Goal: Task Accomplishment & Management: Manage account settings

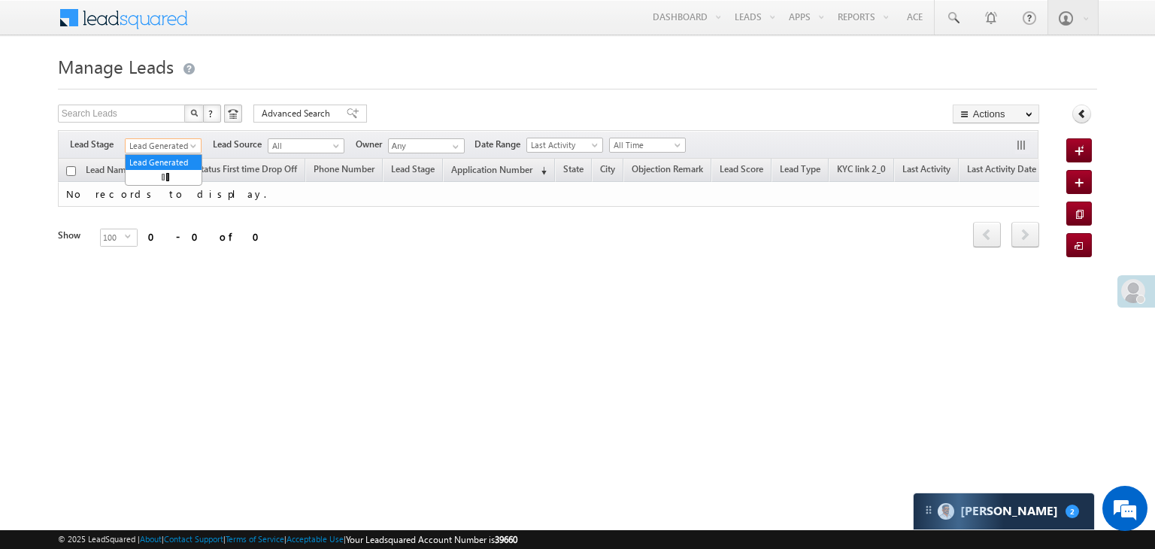
click at [174, 142] on span "Lead Generated" at bounding box center [161, 146] width 71 height 14
click at [159, 156] on link "All" at bounding box center [164, 163] width 76 height 14
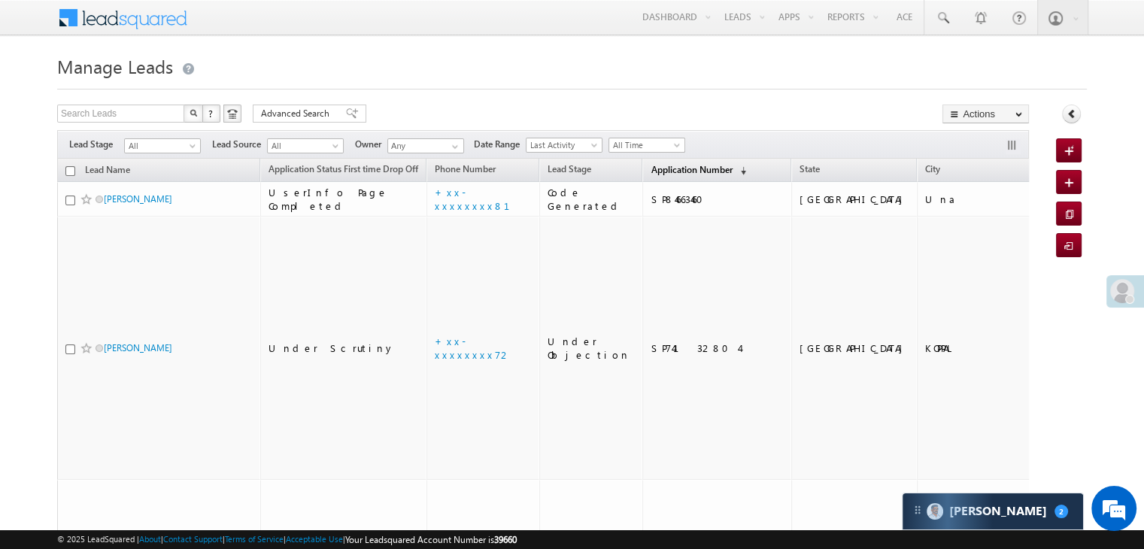
click at [650, 166] on span "Application Number" at bounding box center [690, 169] width 81 height 11
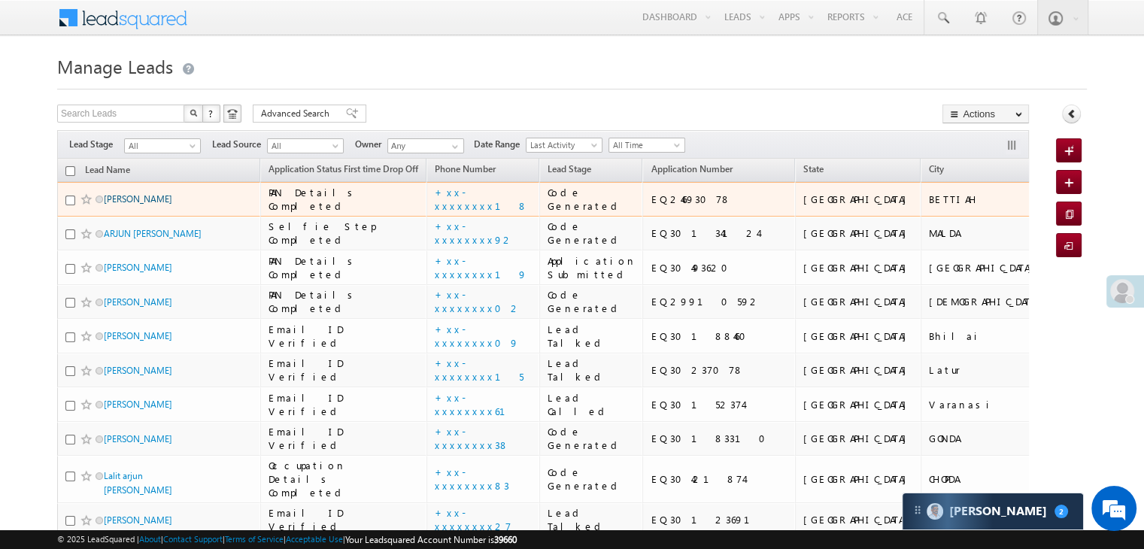
click at [140, 205] on link "Rahul Kumar" at bounding box center [138, 198] width 68 height 11
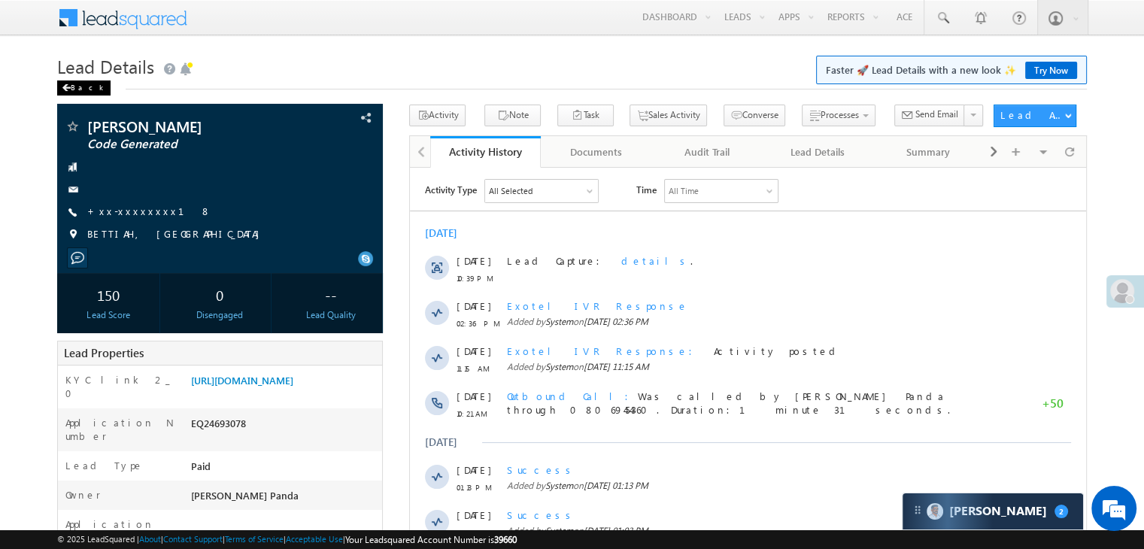
click at [69, 86] on span at bounding box center [66, 88] width 9 height 8
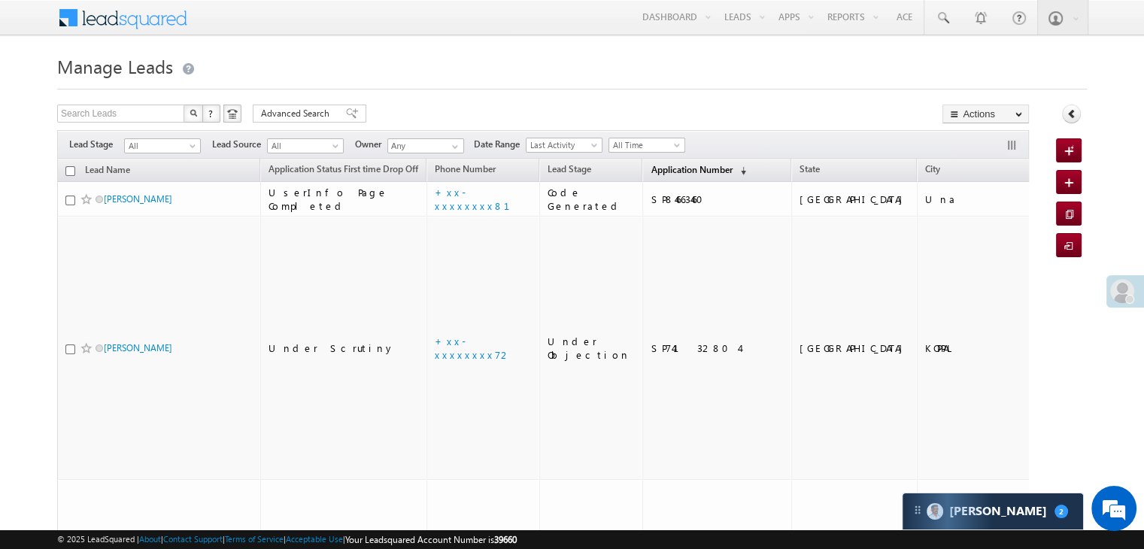
click at [677, 175] on span "Application Number" at bounding box center [690, 169] width 81 height 11
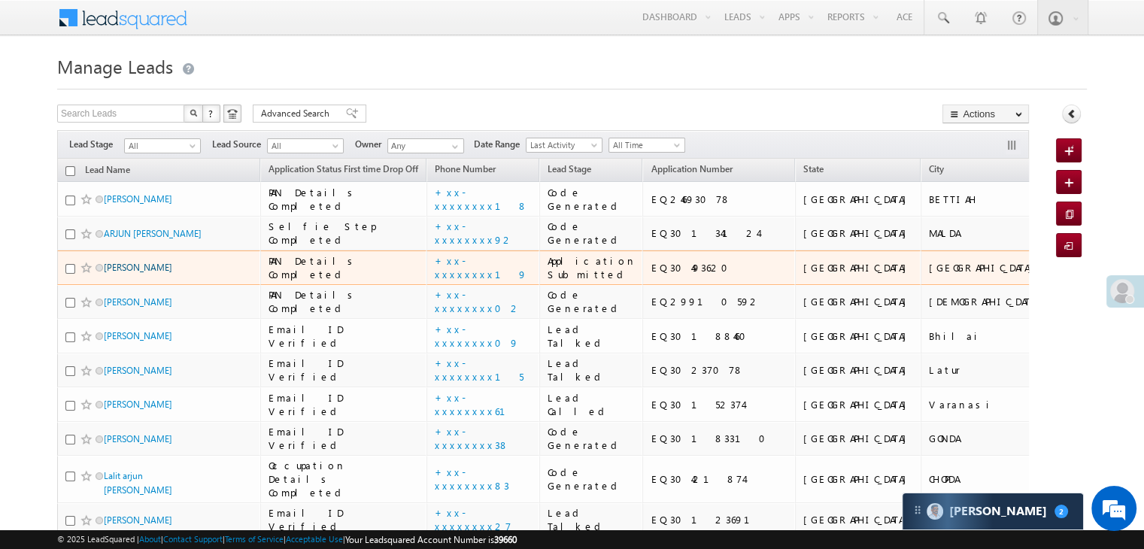
click at [150, 273] on link "[PERSON_NAME]" at bounding box center [138, 267] width 68 height 11
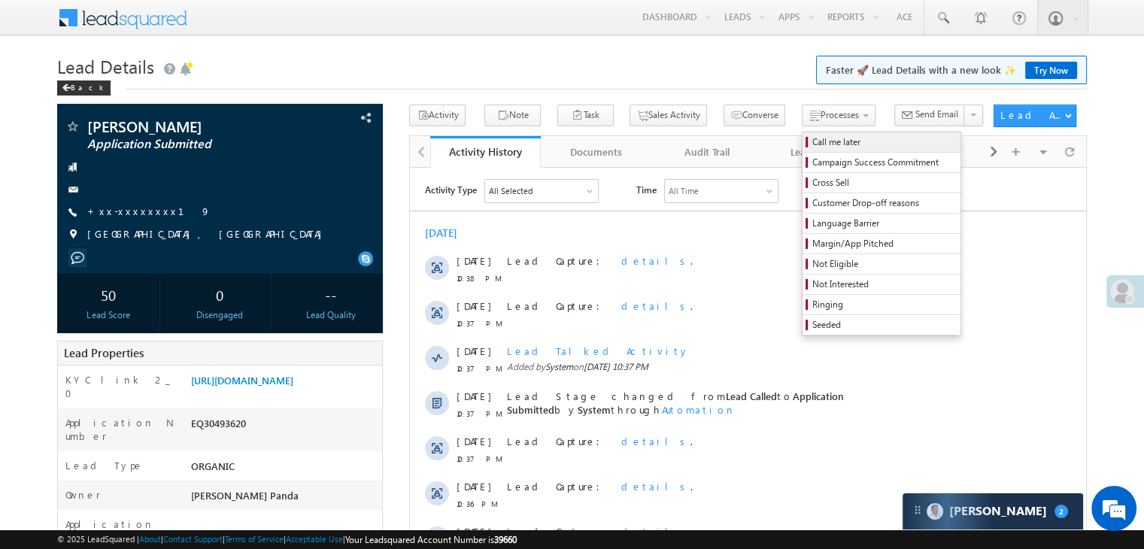
click at [812, 144] on span "Call me later" at bounding box center [883, 142] width 143 height 14
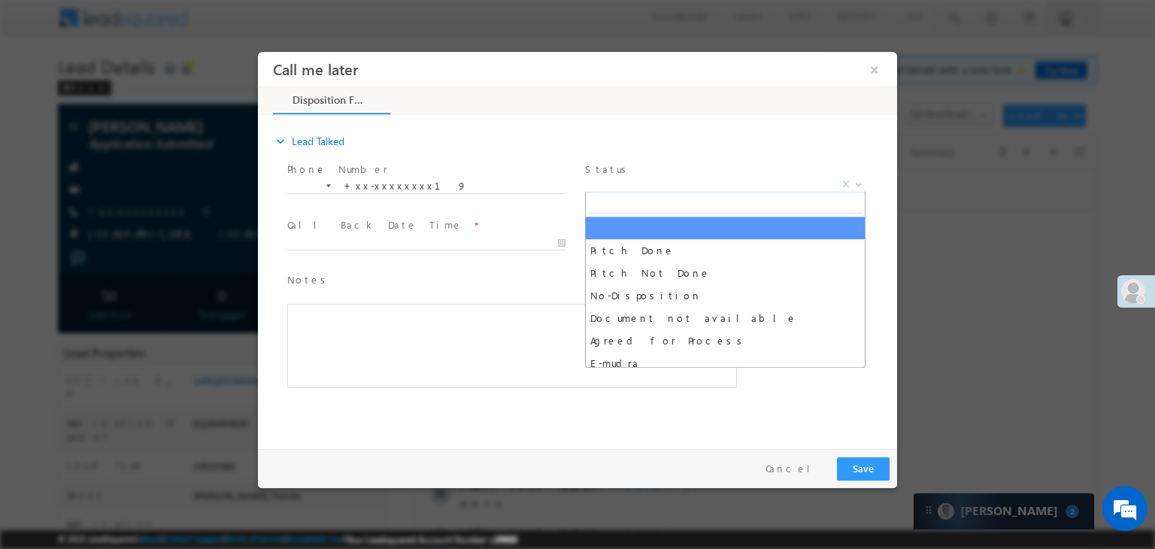
click at [714, 186] on span "X" at bounding box center [725, 184] width 280 height 15
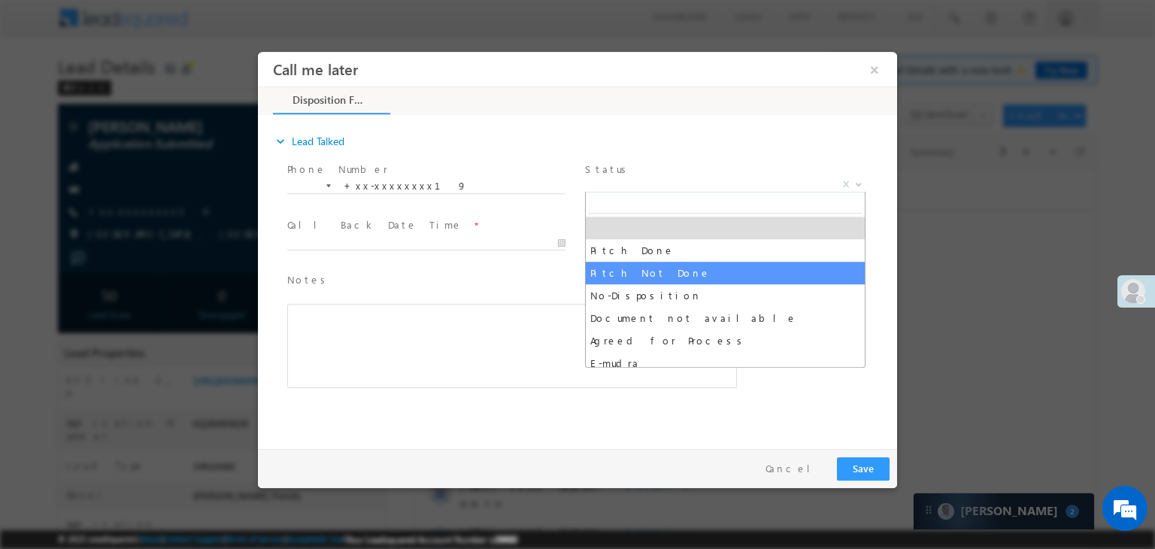
select select "Pitch Not Done"
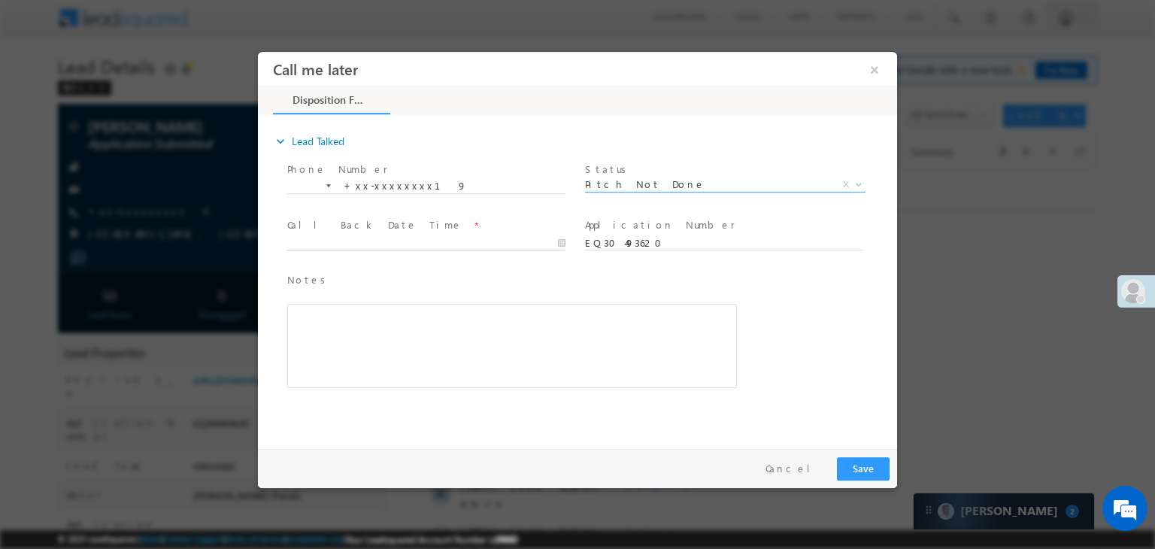
type input "10/13/25 10:41 PM"
click at [483, 247] on input "10/13/25 10:41 PM" at bounding box center [426, 243] width 278 height 15
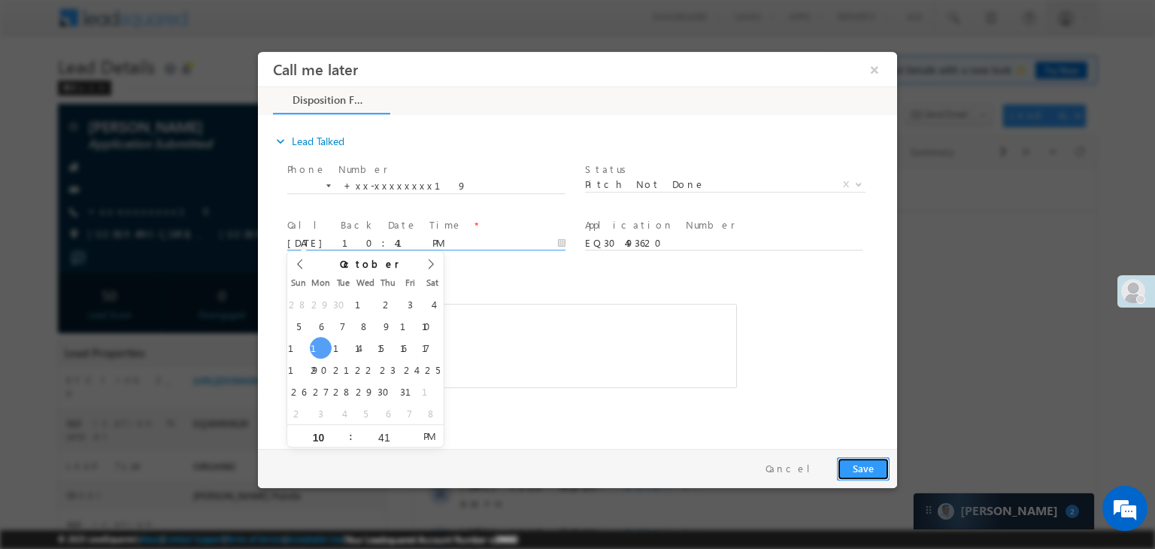
click at [854, 467] on button "Save" at bounding box center [863, 468] width 53 height 23
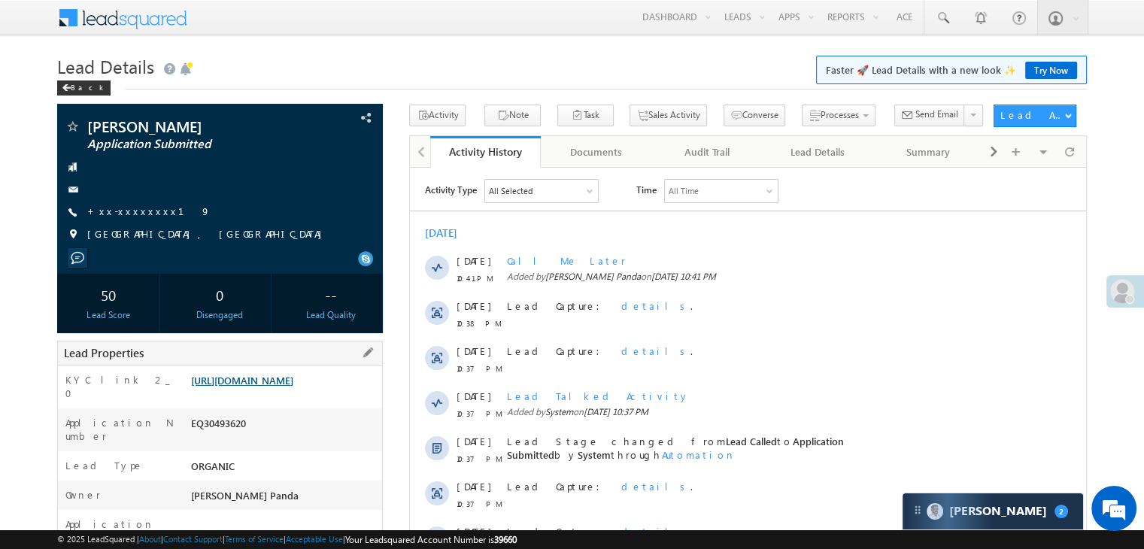
click at [271, 386] on link "[URL][DOMAIN_NAME]" at bounding box center [242, 380] width 102 height 13
click at [74, 88] on div "Back" at bounding box center [83, 87] width 53 height 15
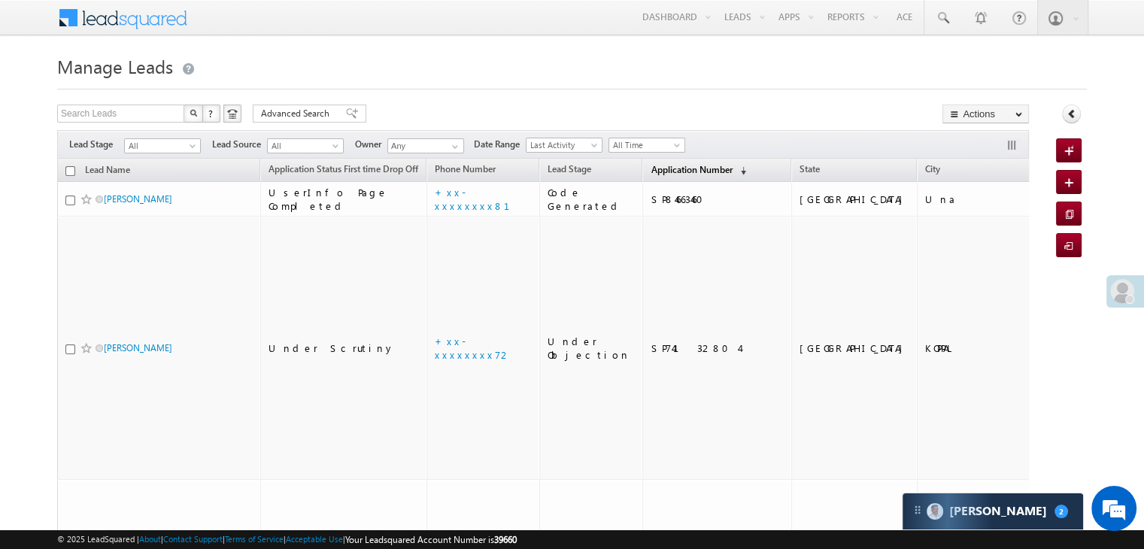
click at [665, 171] on span "Application Number" at bounding box center [690, 169] width 81 height 11
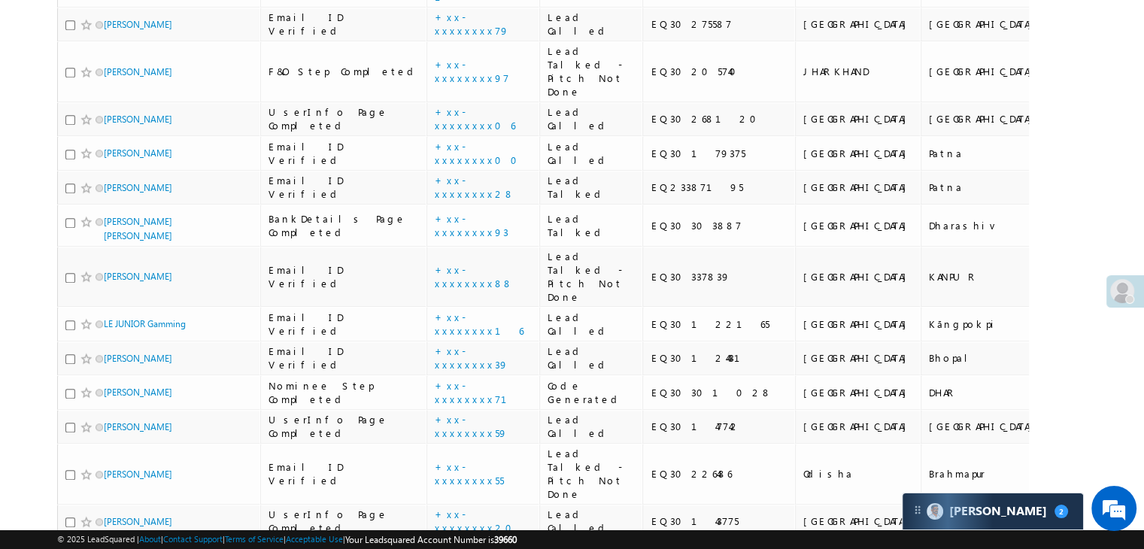
scroll to position [1353, 0]
